Goal: Information Seeking & Learning: Learn about a topic

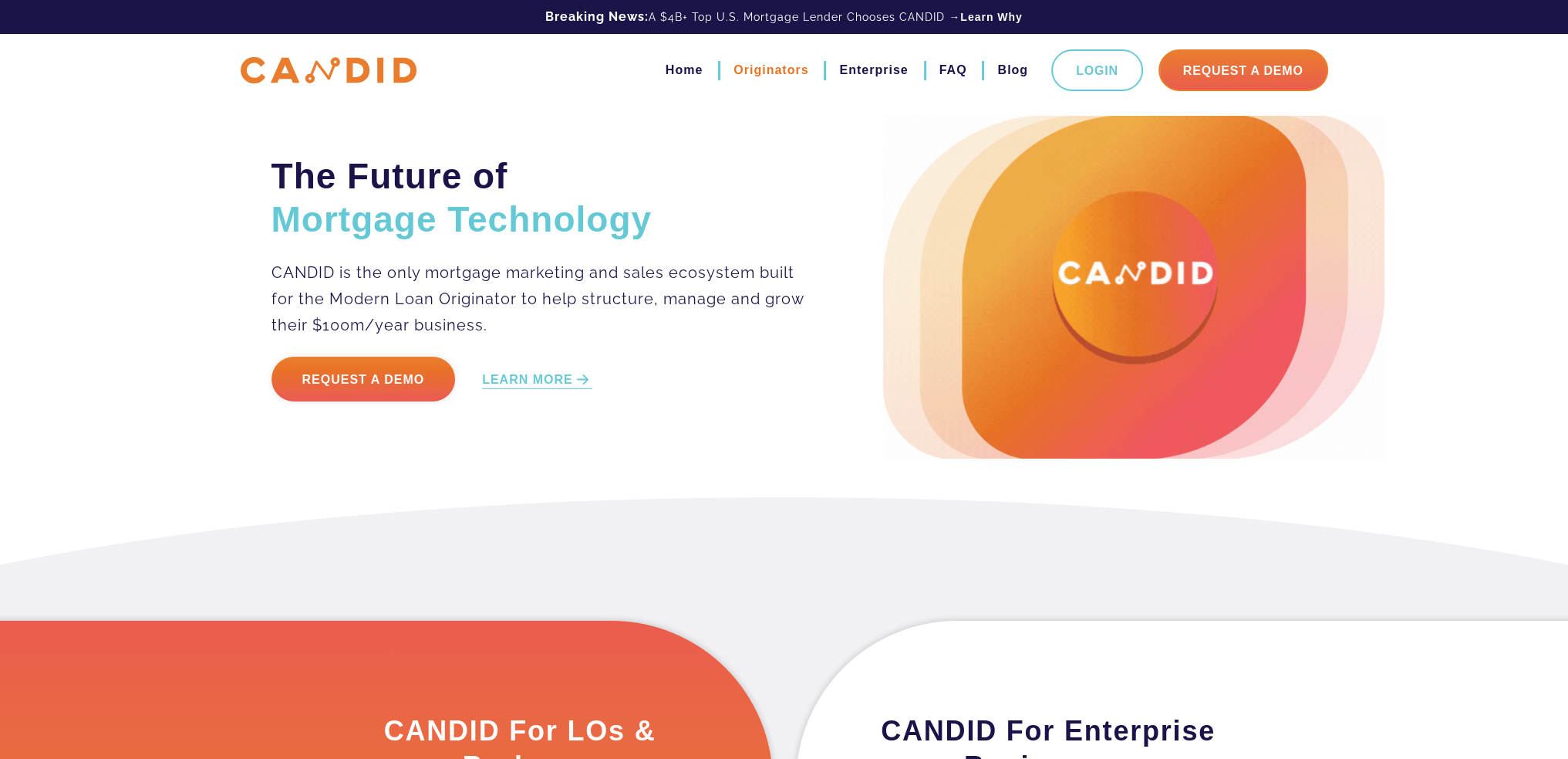
click at [755, 66] on link "Originators" at bounding box center [771, 70] width 75 height 26
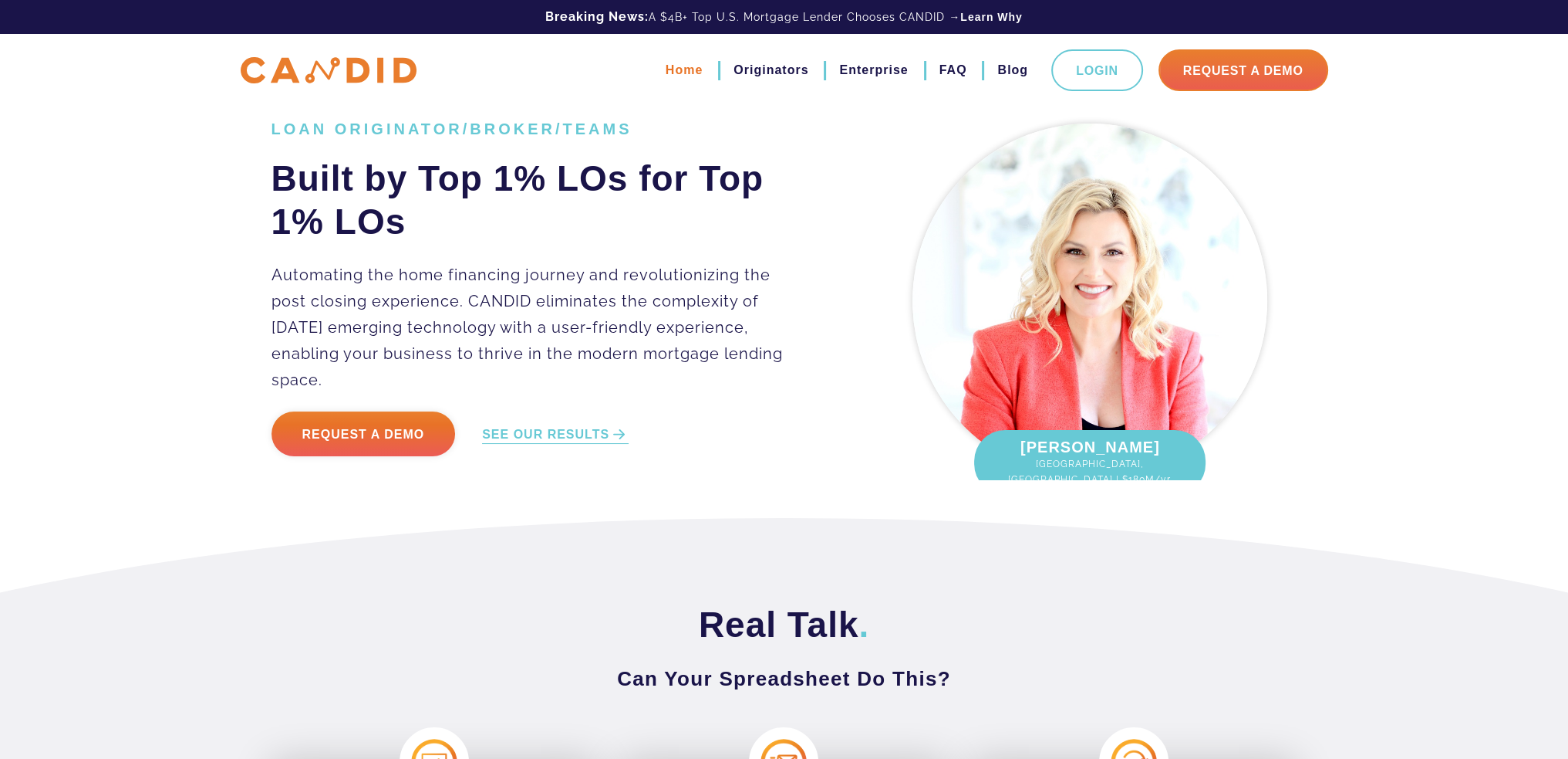
click at [680, 61] on link "Home" at bounding box center [684, 70] width 37 height 26
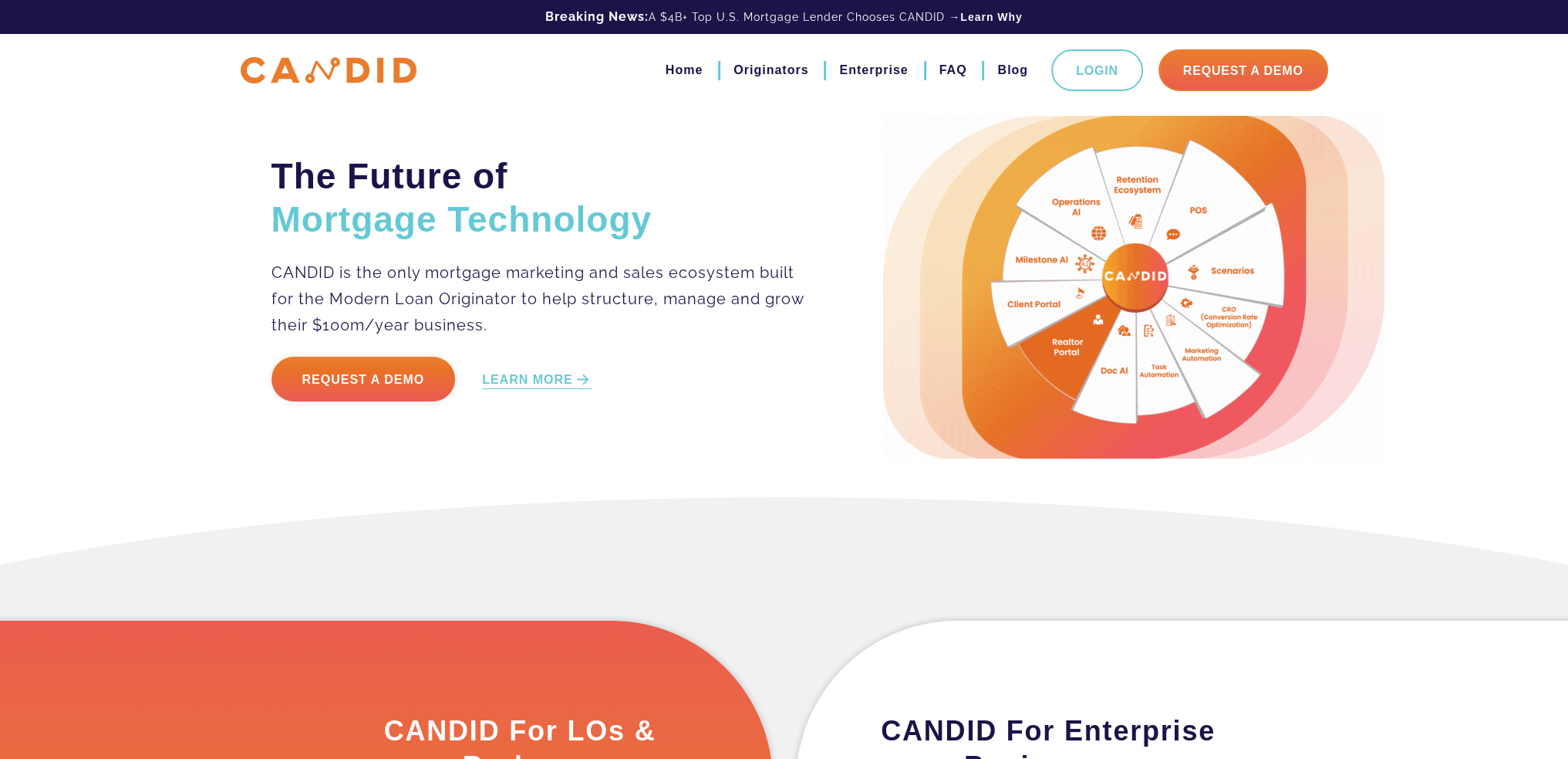
click at [524, 366] on p "Request a Demo LEARN MORE" at bounding box center [539, 389] width 535 height 64
click at [524, 376] on link "LEARN MORE" at bounding box center [537, 380] width 110 height 18
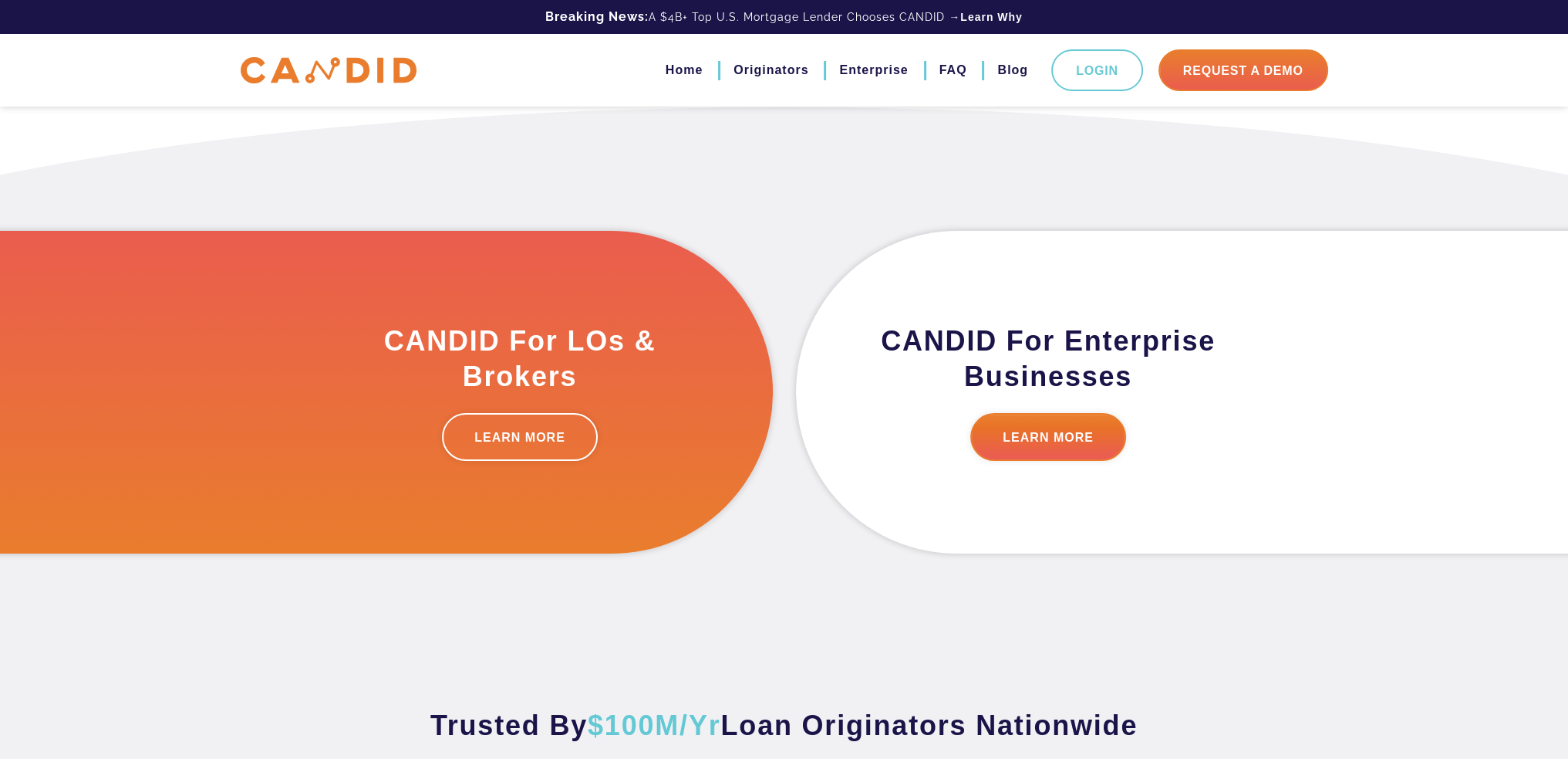
scroll to position [391, 0]
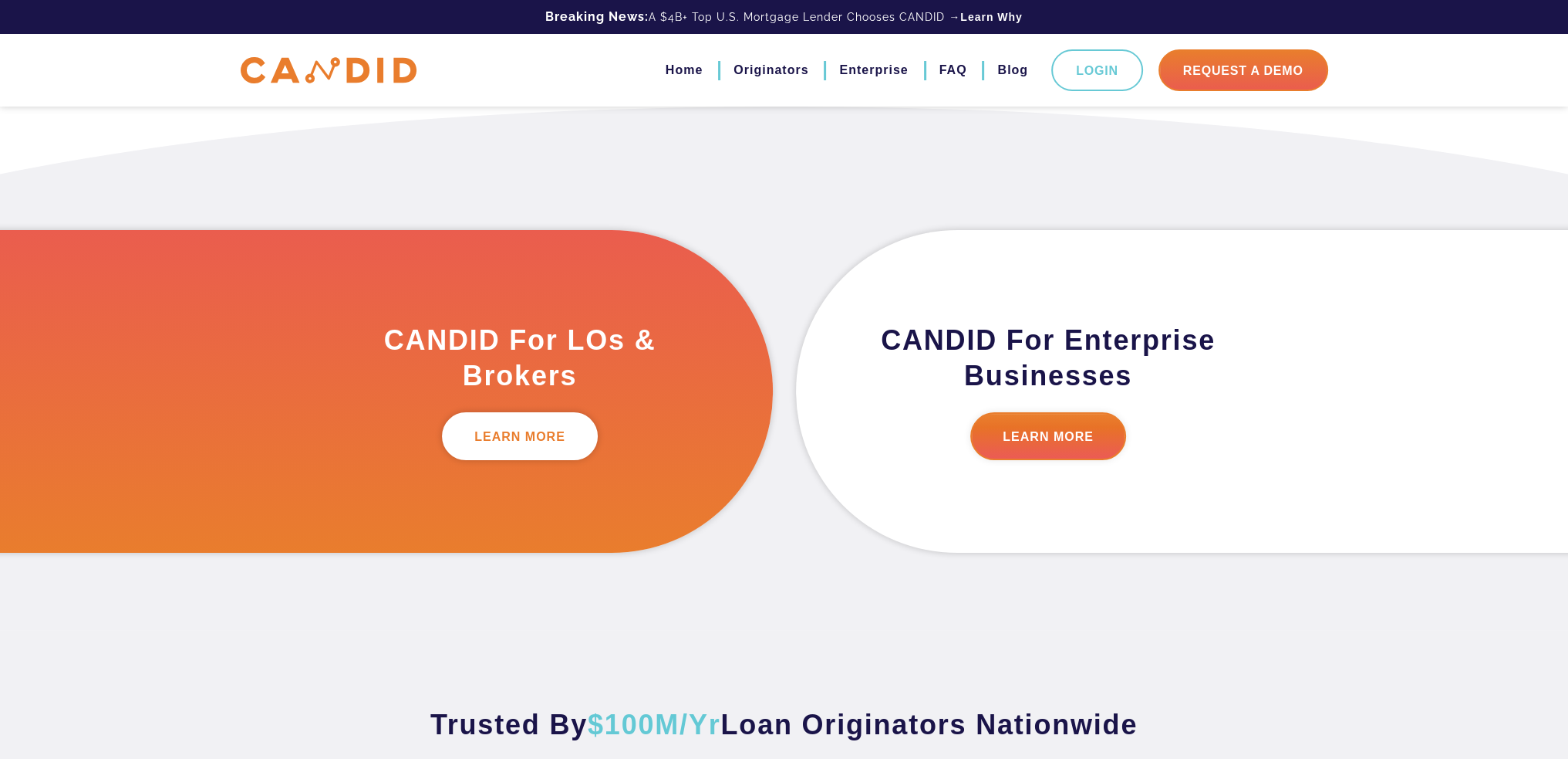
click at [531, 429] on link "LEARN MORE" at bounding box center [519, 436] width 156 height 48
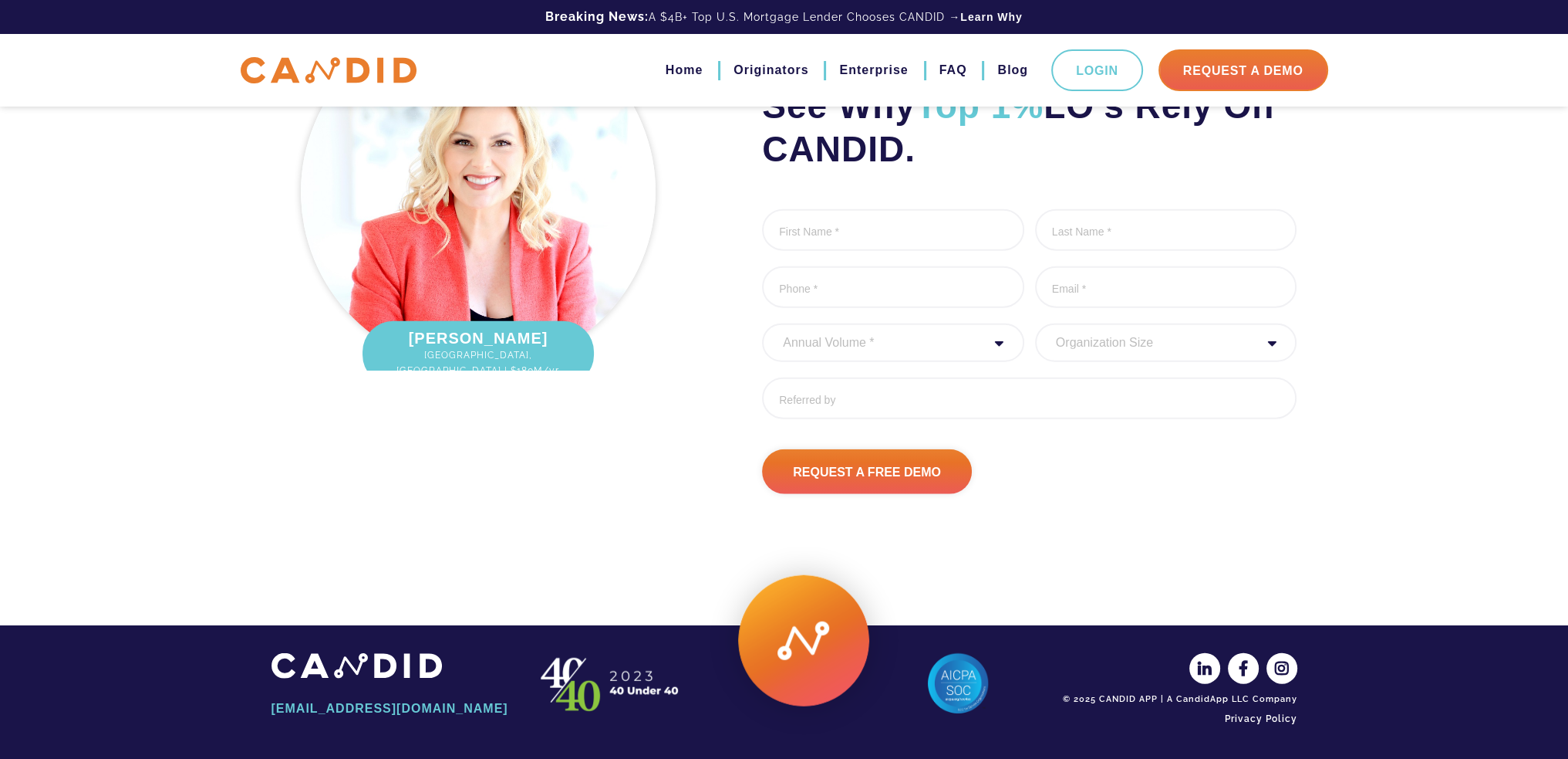
scroll to position [5115, 0]
